Goal: Find specific page/section: Find specific page/section

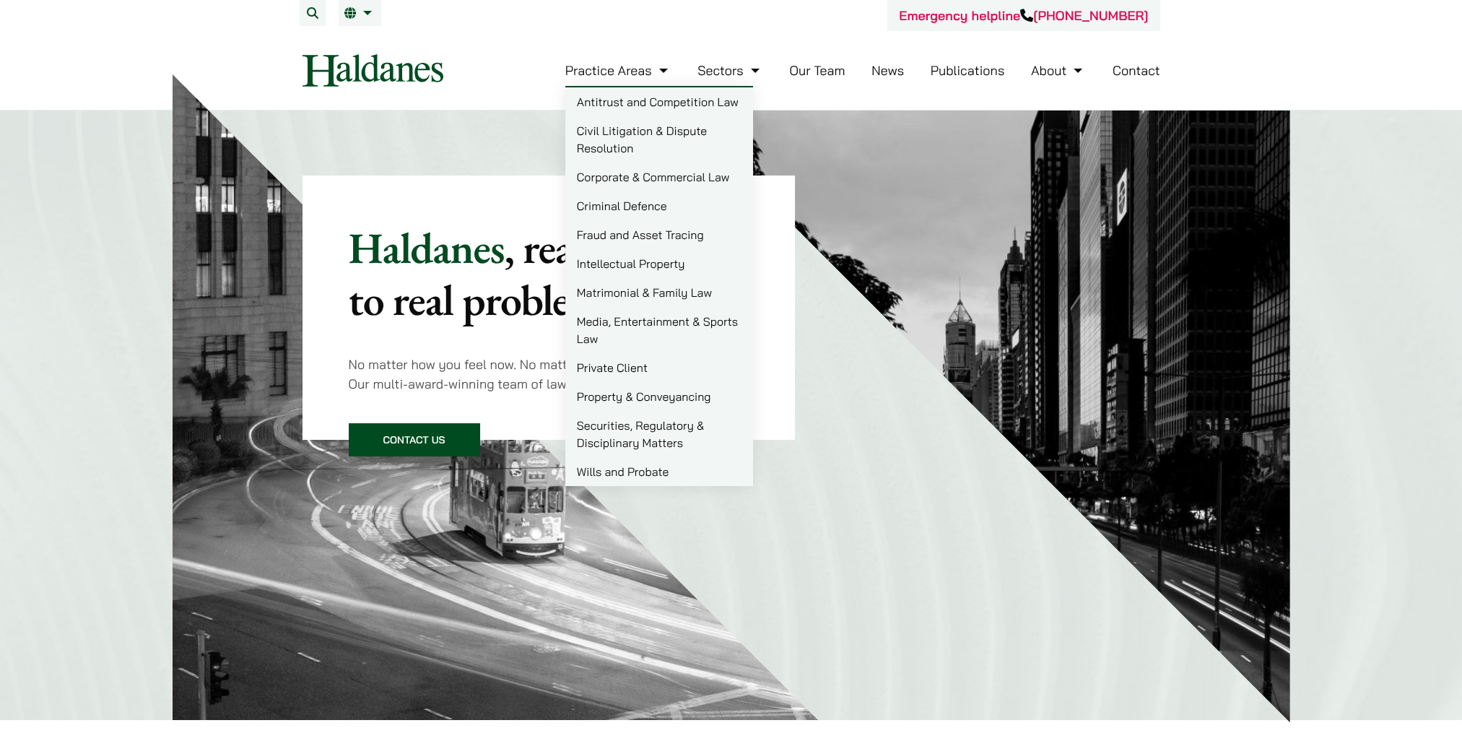
click at [638, 374] on link "Private Client" at bounding box center [659, 367] width 188 height 29
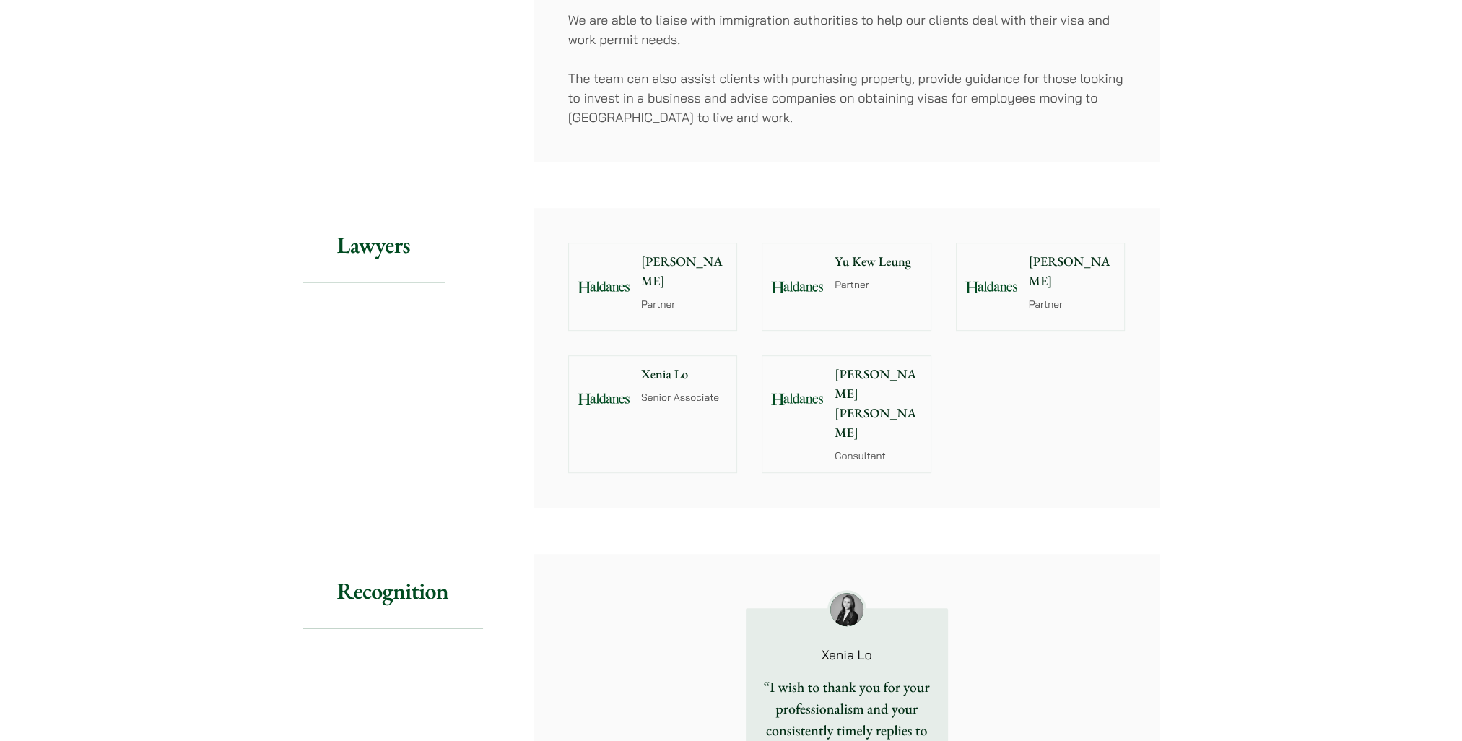
scroll to position [1060, 0]
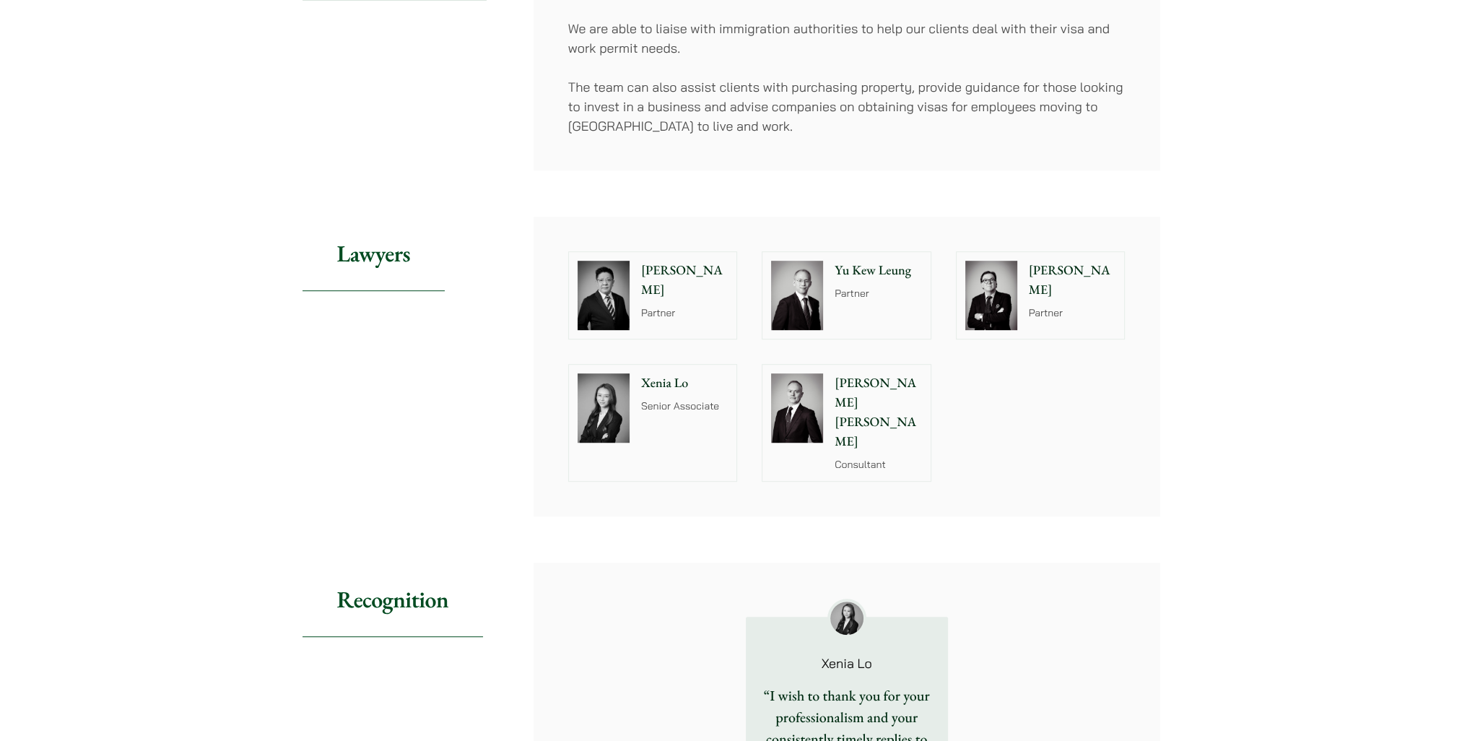
click at [661, 392] on div "[PERSON_NAME] Senior Associate" at bounding box center [687, 423] width 99 height 116
click at [875, 267] on p "Yu Kew Leung" at bounding box center [878, 270] width 87 height 19
click at [857, 382] on p "[PERSON_NAME] [PERSON_NAME]" at bounding box center [878, 412] width 87 height 78
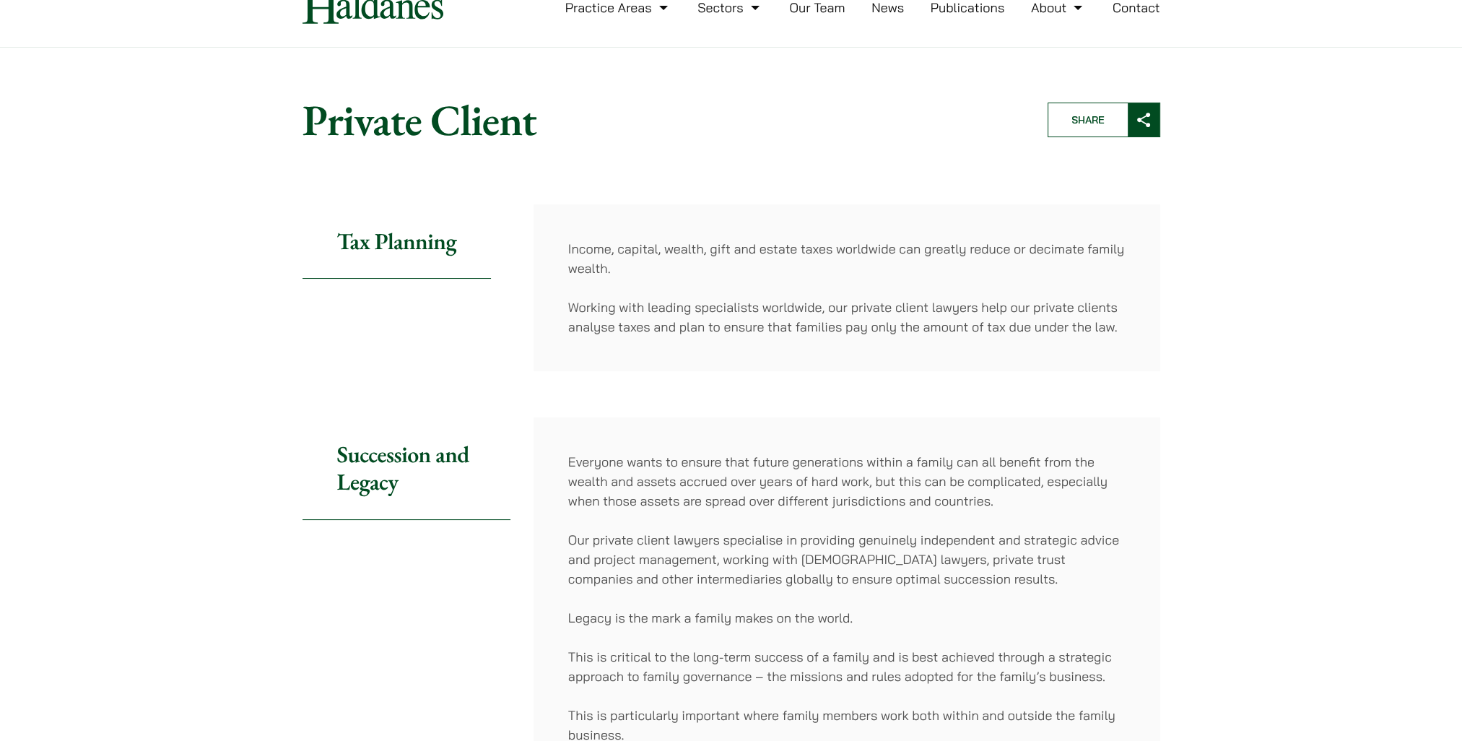
scroll to position [0, 0]
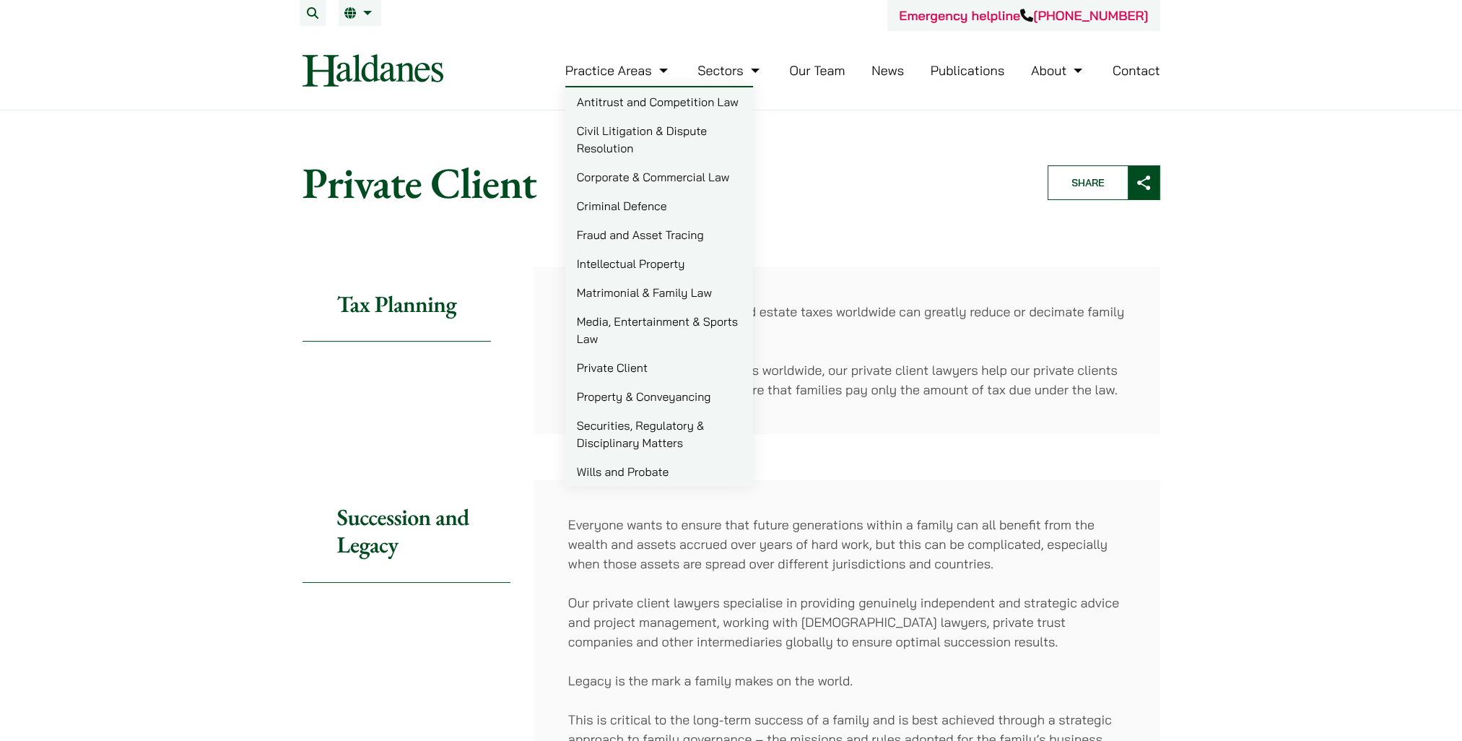
click at [645, 183] on link "Corporate & Commercial Law" at bounding box center [659, 176] width 188 height 29
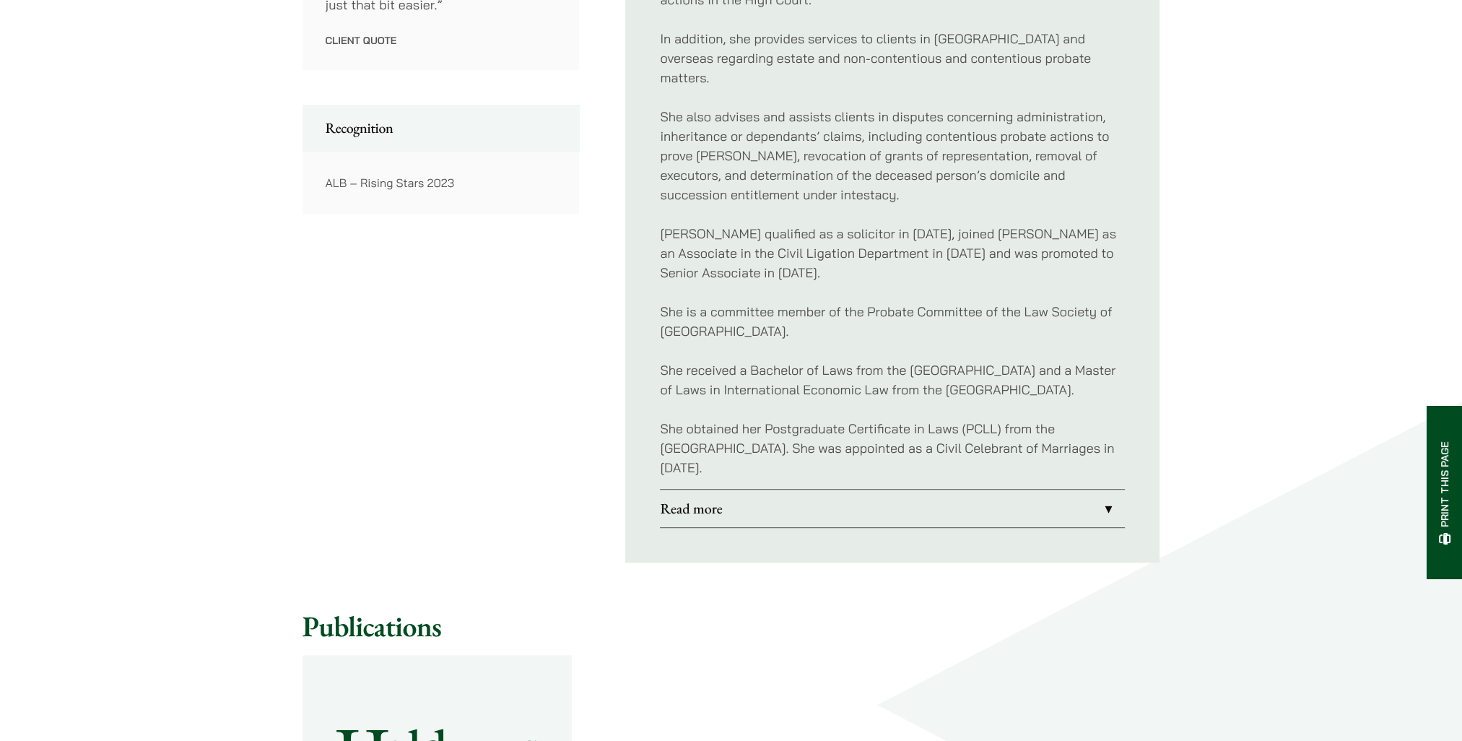
scroll to position [977, 0]
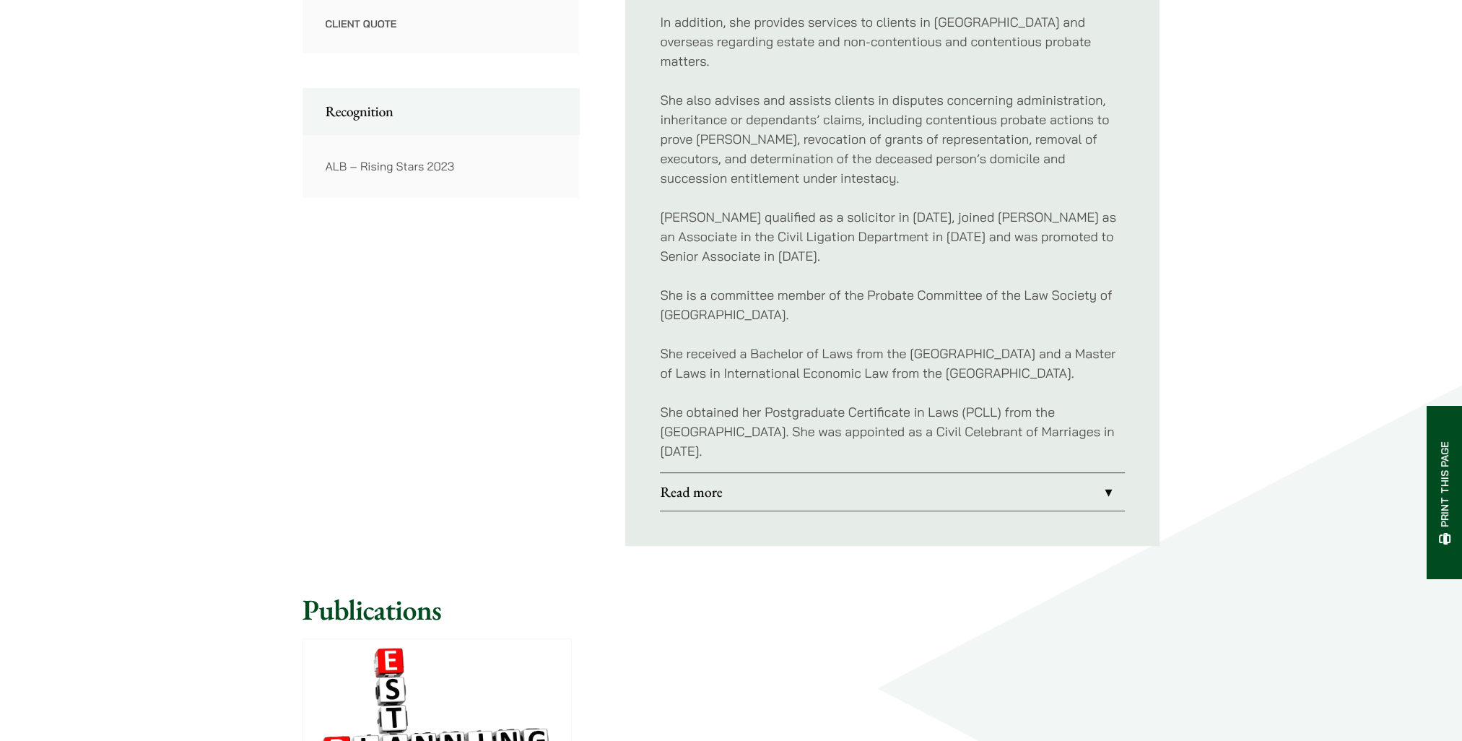
click at [1019, 498] on link "Read more" at bounding box center [892, 492] width 465 height 38
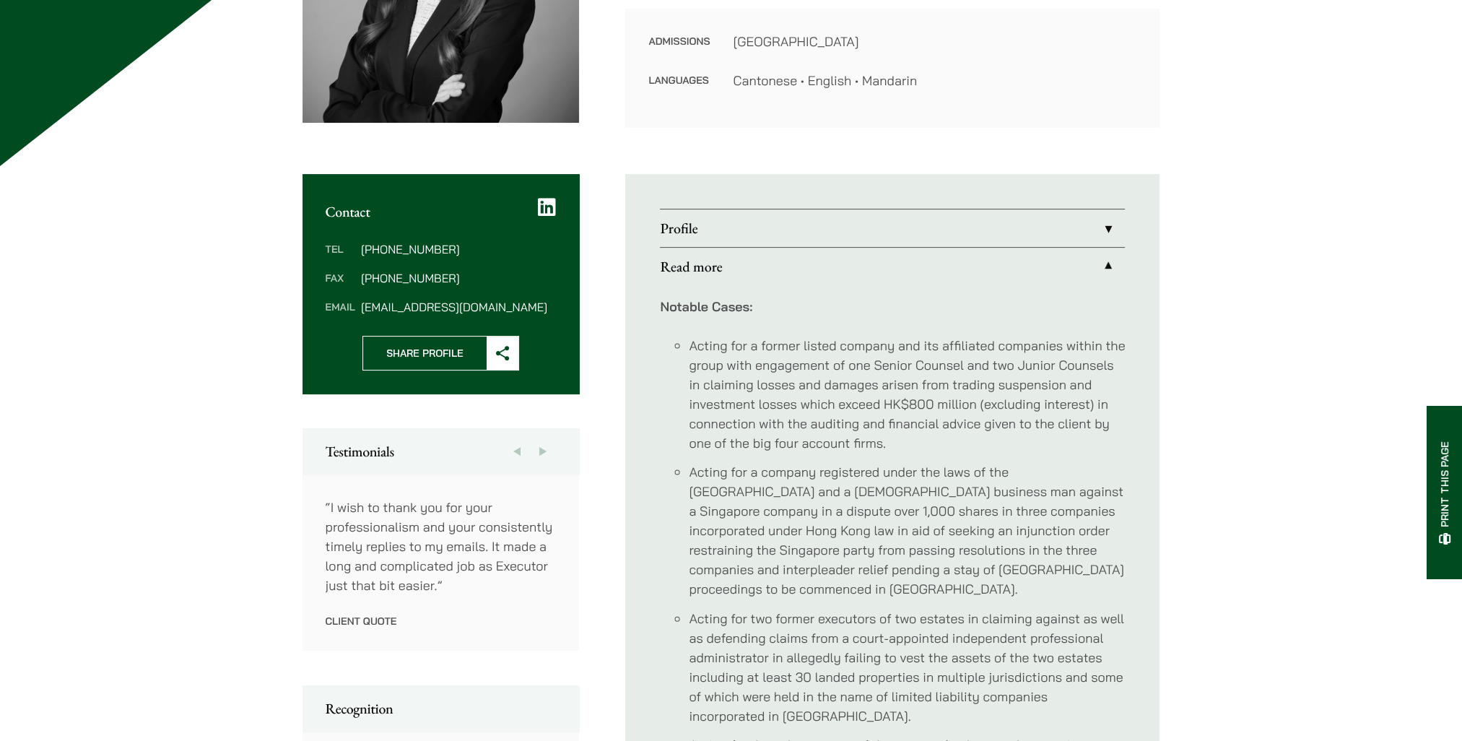
scroll to position [328, 0]
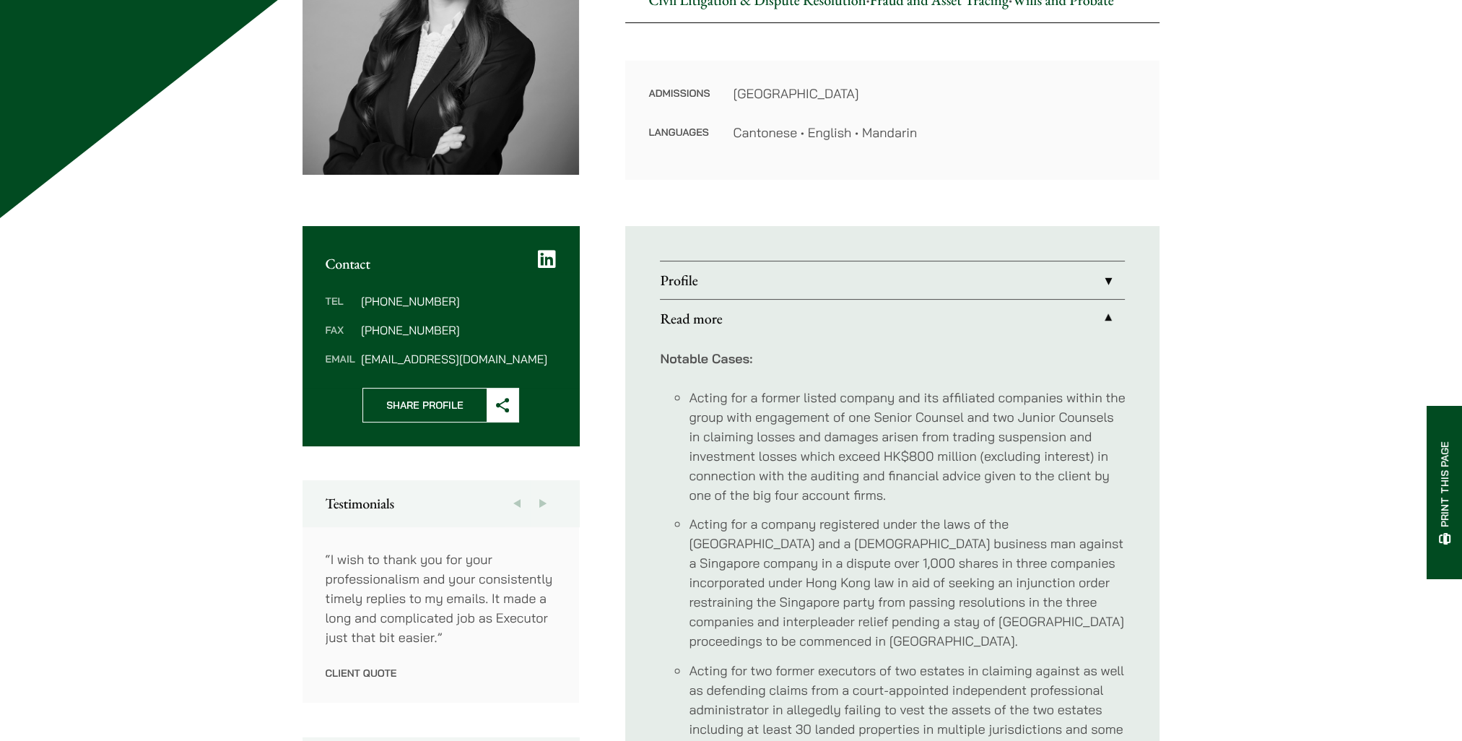
click at [965, 279] on link "Profile" at bounding box center [892, 280] width 465 height 38
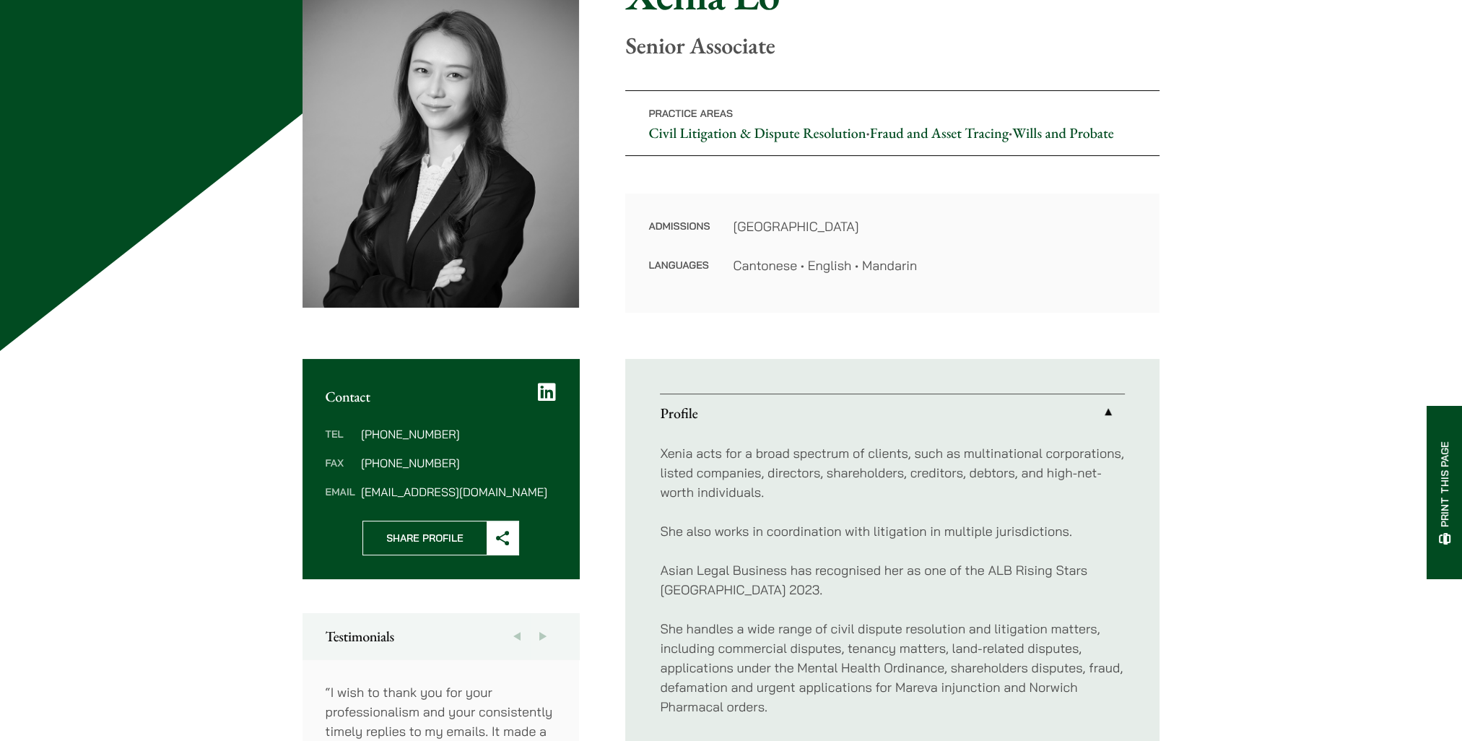
scroll to position [189, 0]
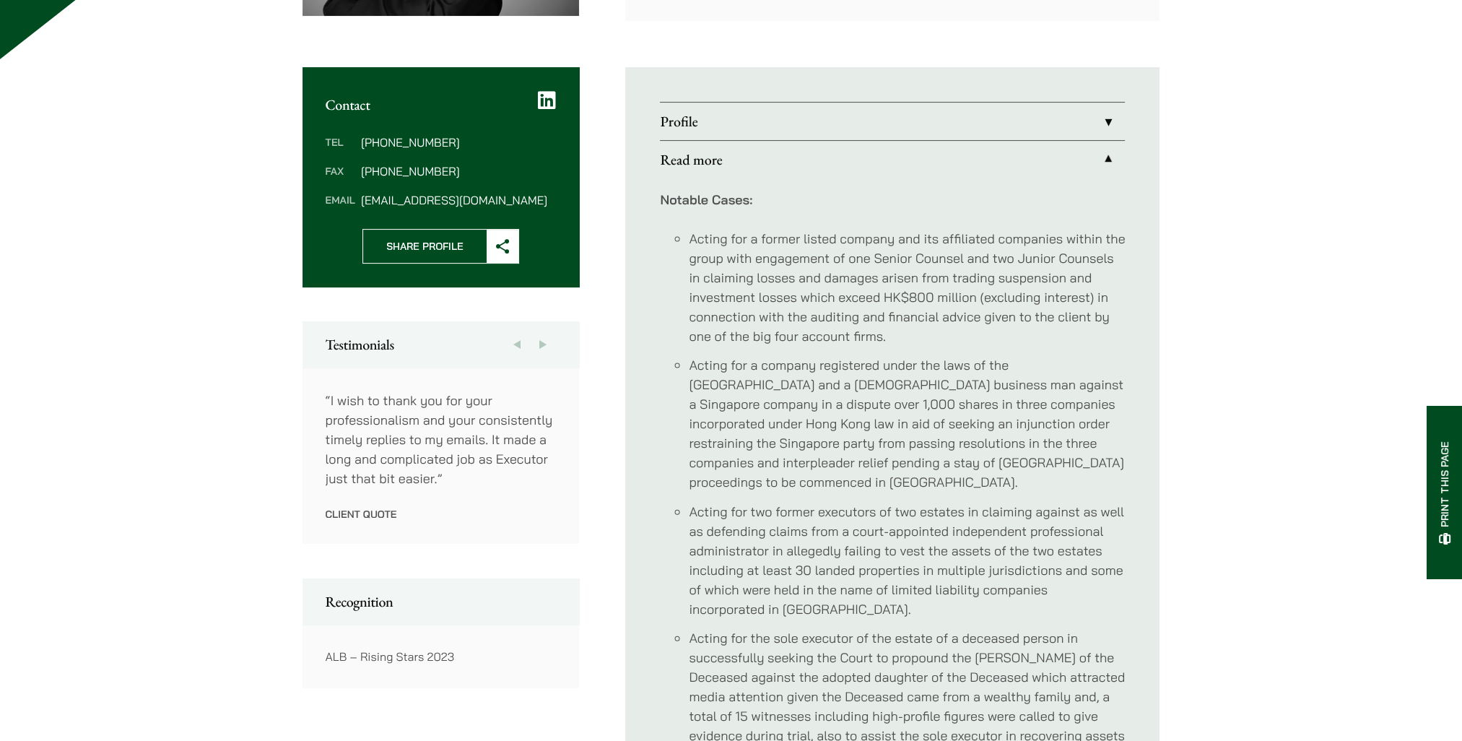
scroll to position [554, 0]
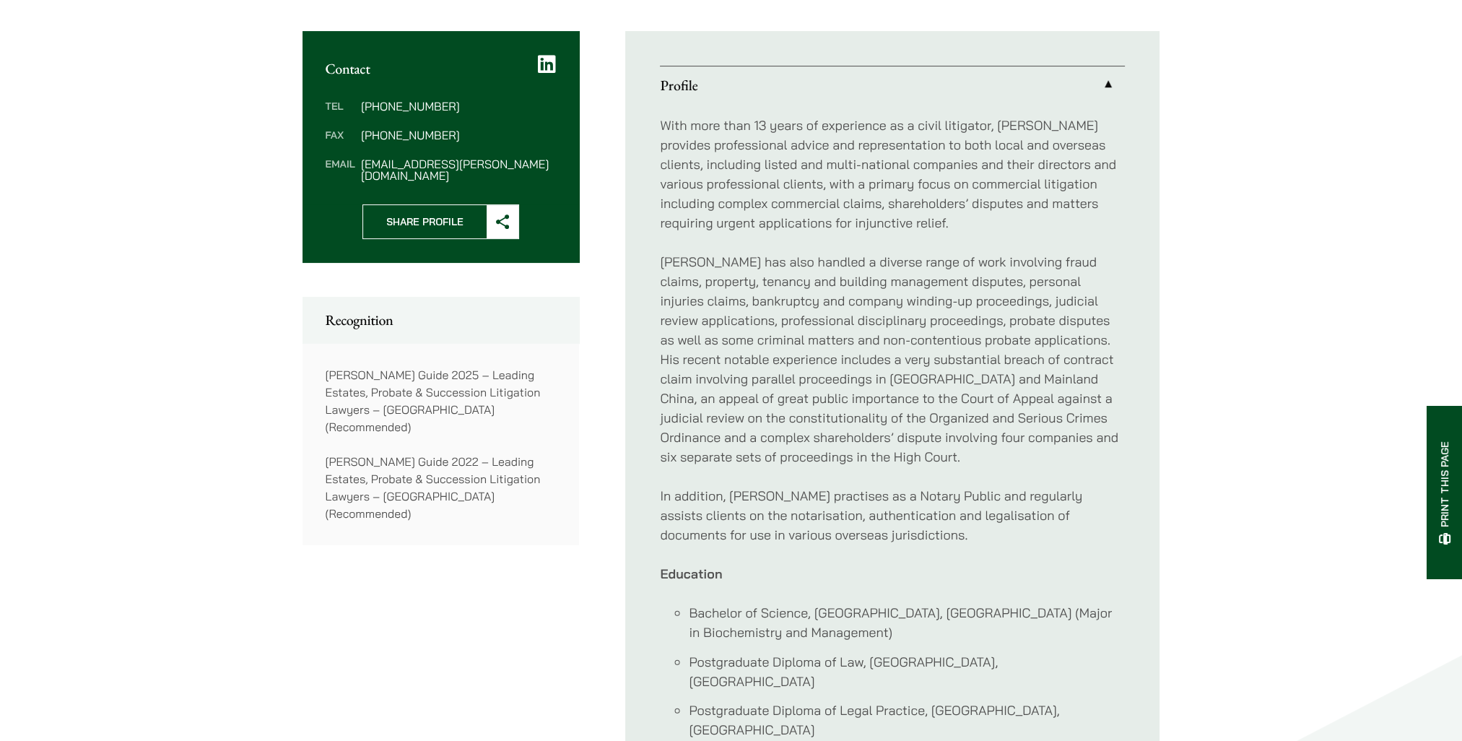
scroll to position [638, 0]
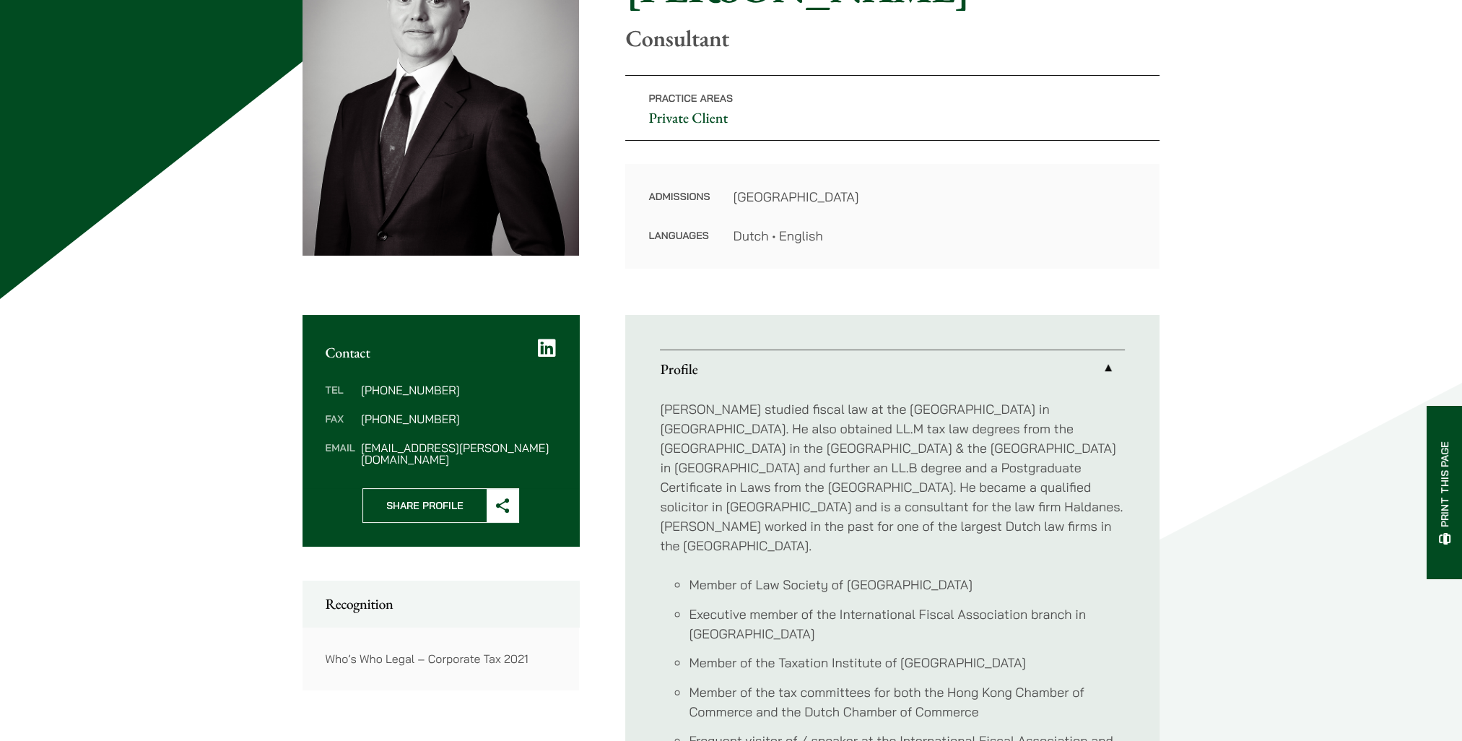
scroll to position [225, 0]
